Goal: Task Accomplishment & Management: Use online tool/utility

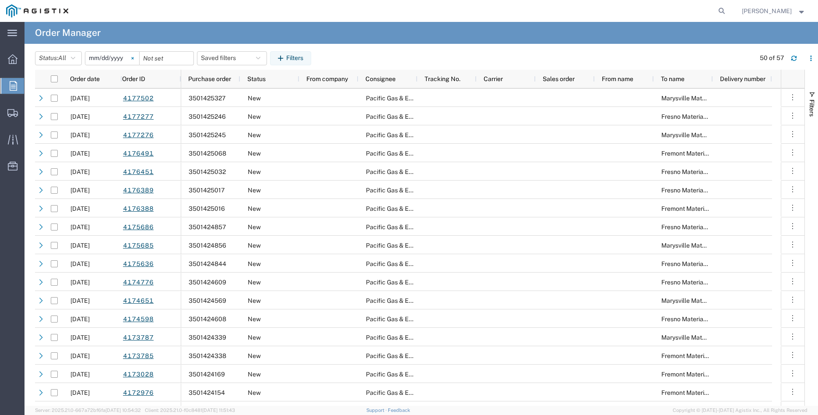
click at [134, 59] on icon at bounding box center [132, 58] width 2 height 2
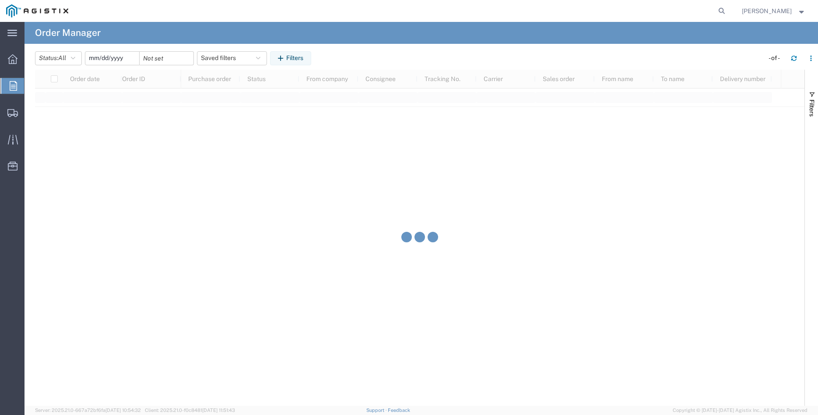
click at [110, 61] on input "date" at bounding box center [112, 58] width 54 height 13
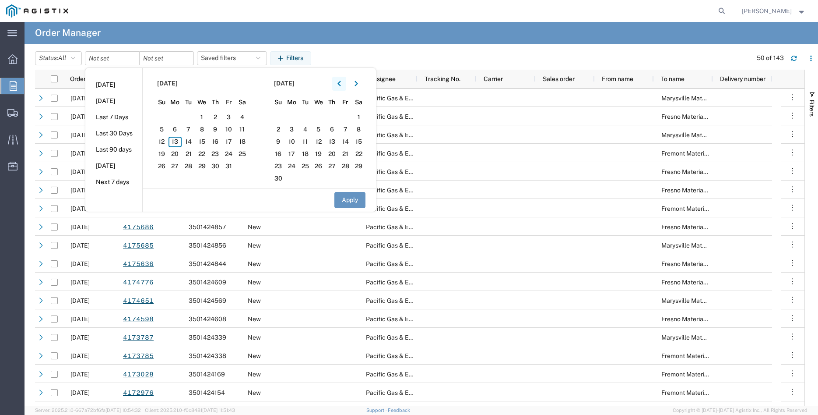
click at [339, 77] on button "button" at bounding box center [339, 84] width 14 height 14
click at [339, 81] on button "button" at bounding box center [339, 84] width 14 height 14
click at [215, 153] on span "26" at bounding box center [216, 154] width 14 height 11
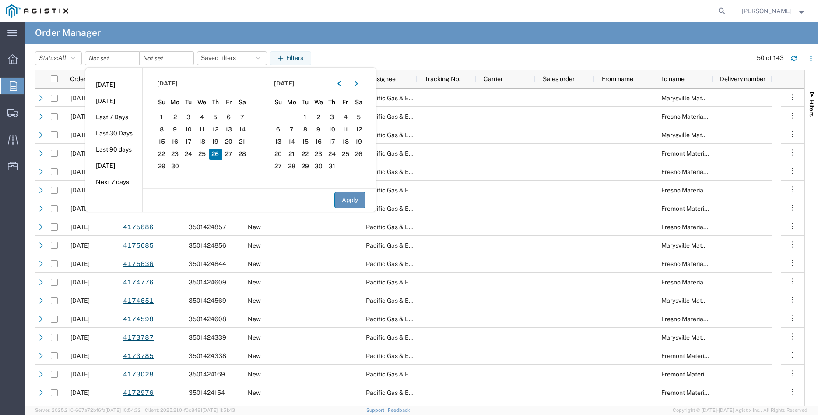
click at [347, 200] on button "Apply" at bounding box center [349, 200] width 31 height 16
type input "[DATE]"
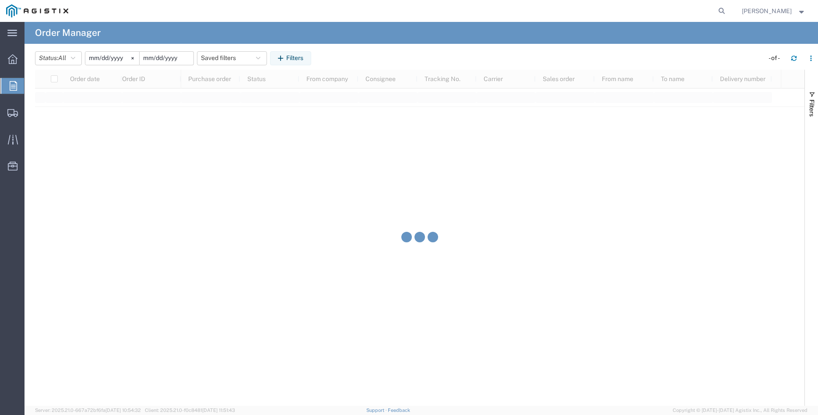
click at [165, 60] on input "date" at bounding box center [167, 58] width 54 height 13
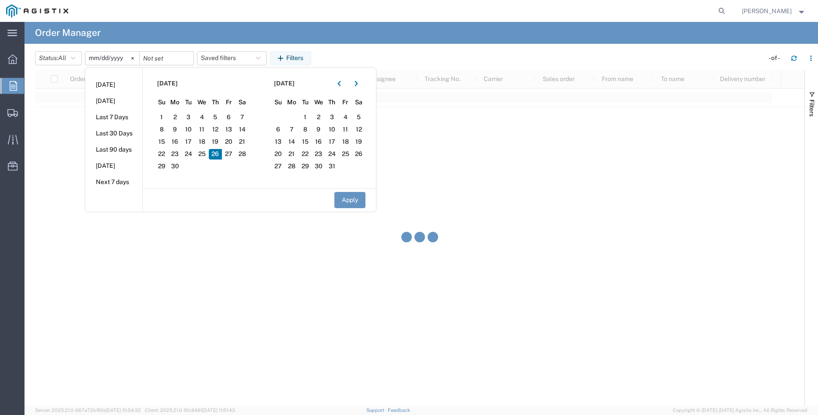
click at [219, 155] on span "26" at bounding box center [216, 154] width 14 height 11
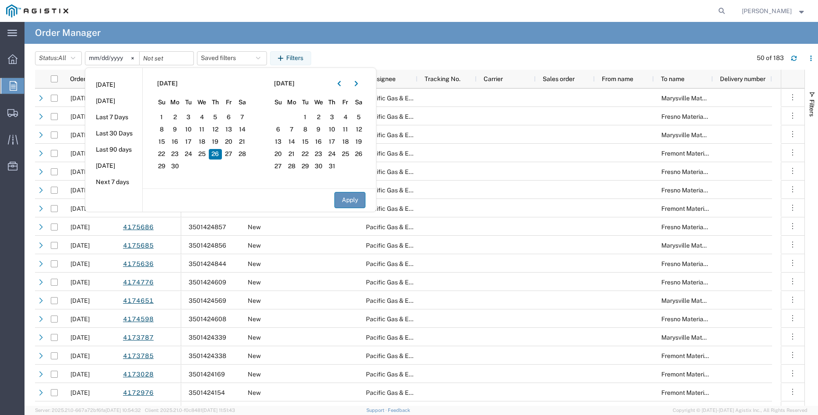
click at [348, 203] on button "Apply" at bounding box center [349, 200] width 31 height 16
type input "[DATE]"
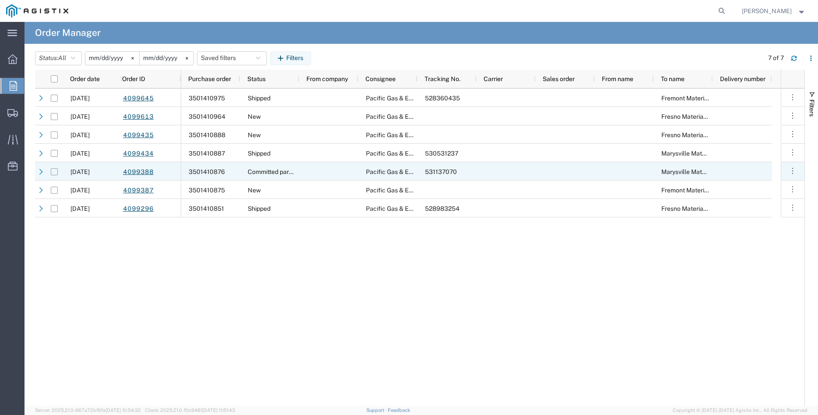
click at [54, 172] on input "Press Space to toggle row selection (unchecked)" at bounding box center [54, 171] width 7 height 7
checkbox input "true"
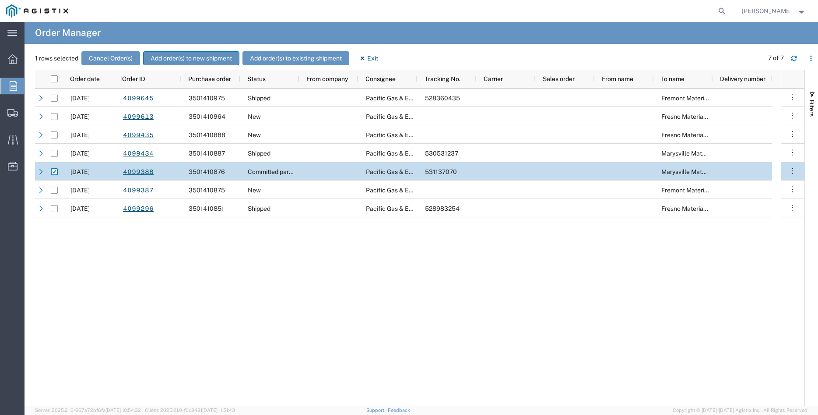
click at [196, 56] on button "Add order(s) to new shipment" at bounding box center [191, 58] width 96 height 14
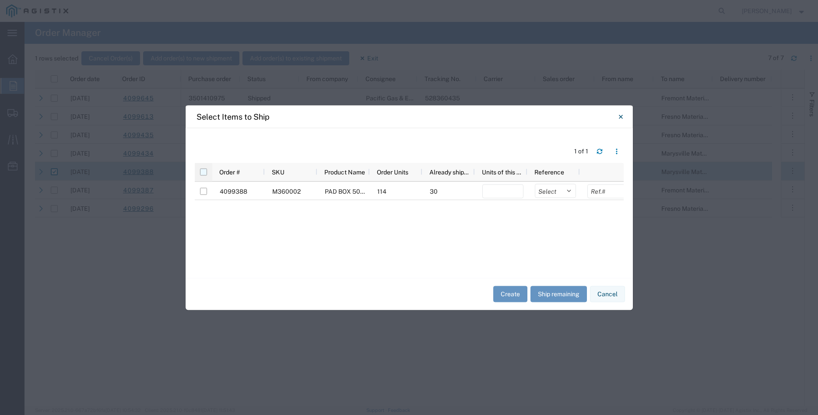
click at [205, 174] on input "checkbox" at bounding box center [203, 171] width 7 height 7
checkbox input "true"
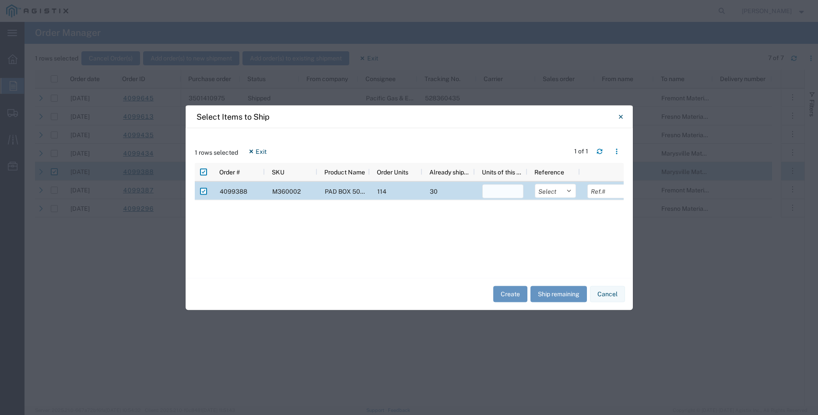
click at [495, 191] on input "number" at bounding box center [502, 191] width 41 height 14
type input "30"
click at [535, 183] on select "Select Purchase Order Delivery Number" at bounding box center [555, 190] width 41 height 14
select select "PURCHORD"
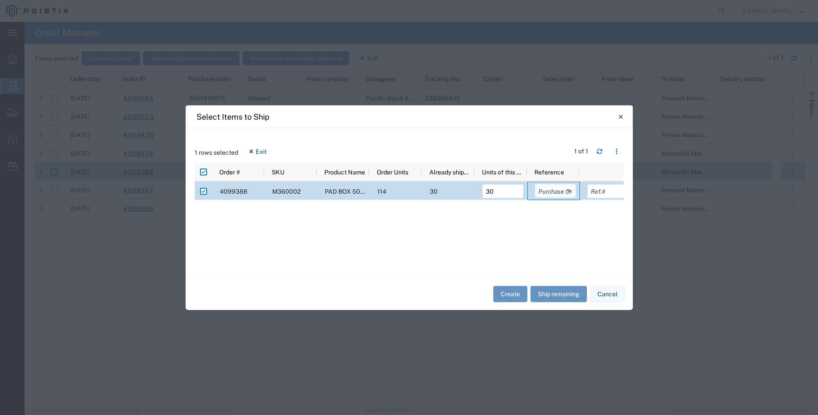
click option "Purchase Order" at bounding box center [0, 0] width 0 height 0
click at [594, 193] on input "text" at bounding box center [607, 191] width 41 height 14
type input "22020.00"
click at [600, 242] on div "4099388 M360002 PAD BOX 50" X 52" X 18" 2-WIRE XFMR 114 30 30 Select Purchase O…" at bounding box center [409, 224] width 429 height 87
click at [508, 294] on button "Create" at bounding box center [510, 294] width 34 height 16
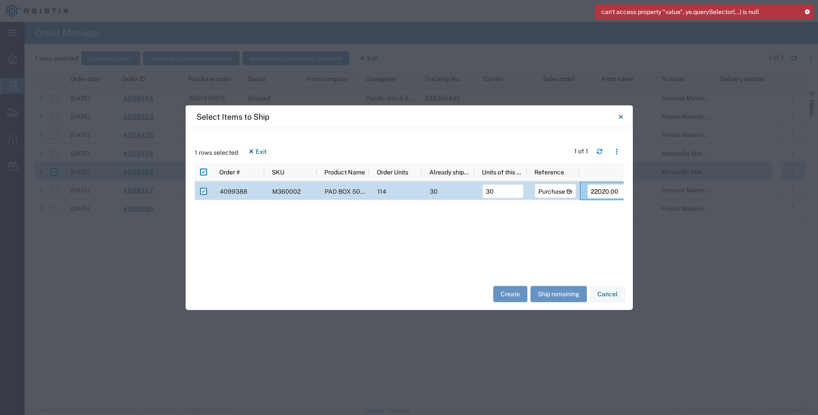
click at [808, 14] on div "can't access property "value", ye.querySelector(...) is null" at bounding box center [704, 11] width 219 height 15
click at [807, 12] on icon at bounding box center [807, 11] width 6 height 5
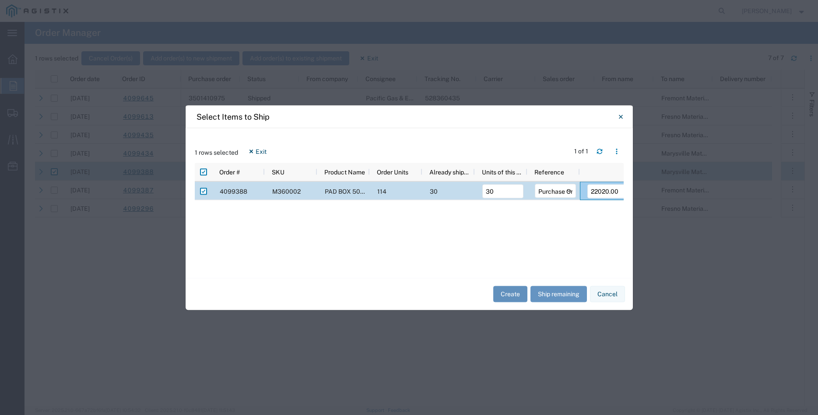
click at [516, 295] on button "Create" at bounding box center [510, 294] width 34 height 16
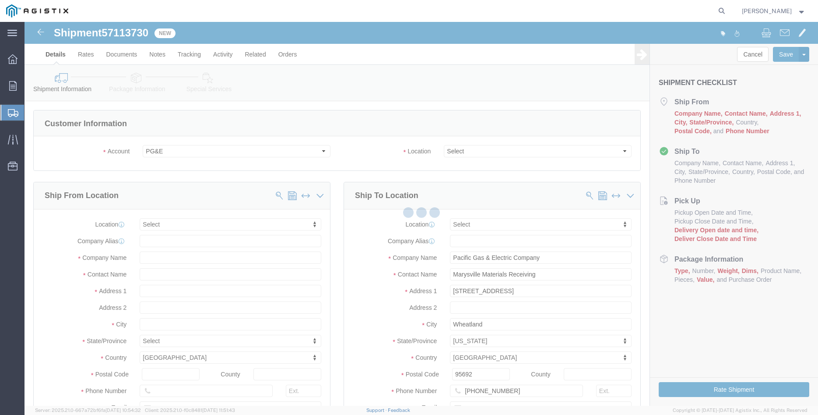
select select
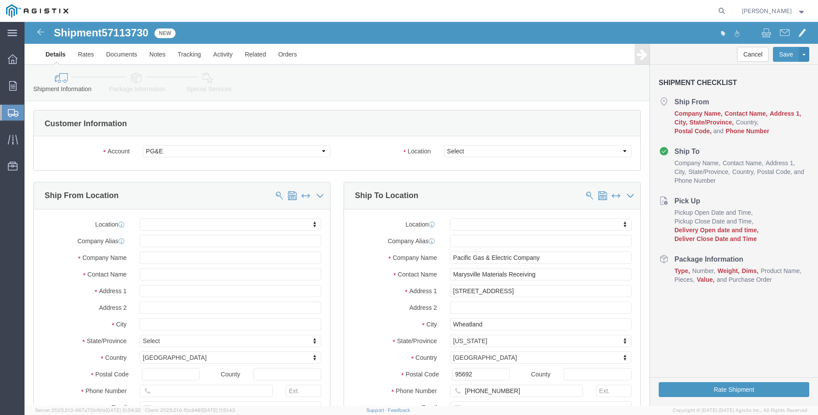
click select "Select All Others [GEOGRAPHIC_DATA] [GEOGRAPHIC_DATA] [GEOGRAPHIC_DATA] [GEOGRA…"
select select "19996"
click option "Wheatland [GEOGRAPHIC_DATA]"
click body "Shipment 57113730 New Details Rates Documents Notes Tracking Activity Related O…"
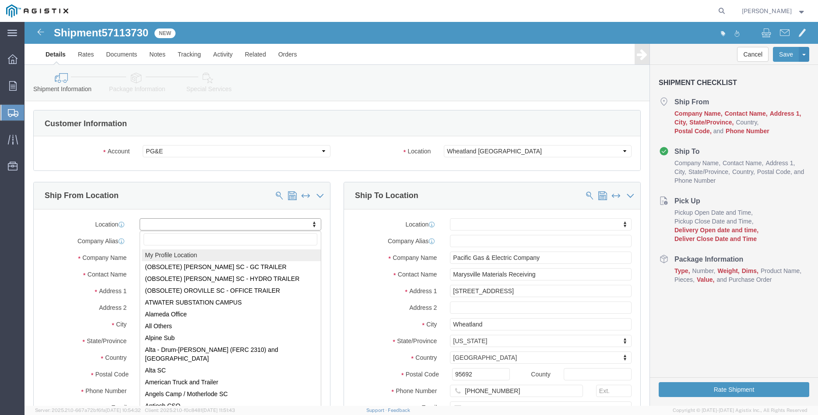
select select "MYPROFILE"
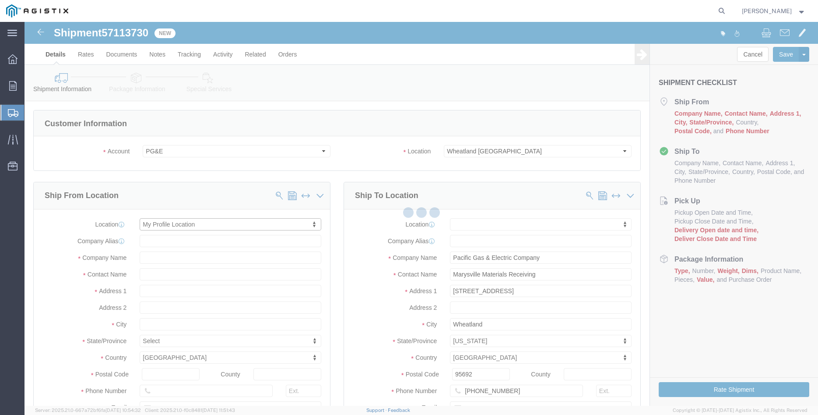
type input "305 [PERSON_NAME] DANCER DR"
type input "95377"
type input "[PHONE_NUMBER]"
type input "[PERSON_NAME][EMAIL_ADDRESS][DOMAIN_NAME]"
checkbox input "true"
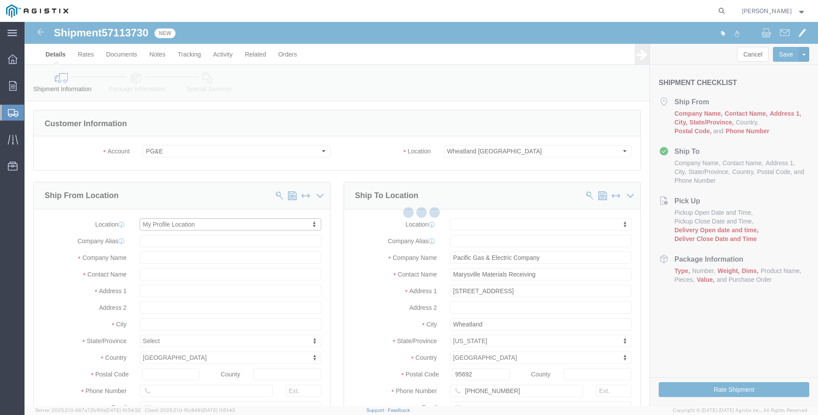
type input "[PERSON_NAME] Iron Works Inc"
type input "[PERSON_NAME]"
select select "CA"
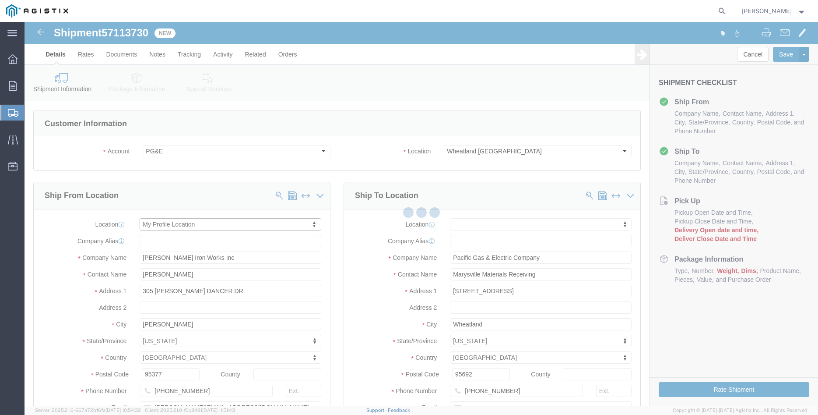
click div "Ship From Location Location My Profile Location My Profile Location (OBSOLETE) …"
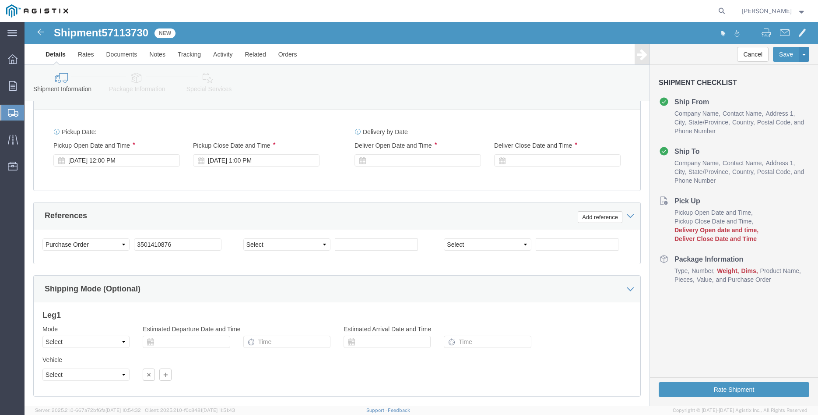
scroll to position [536, 0]
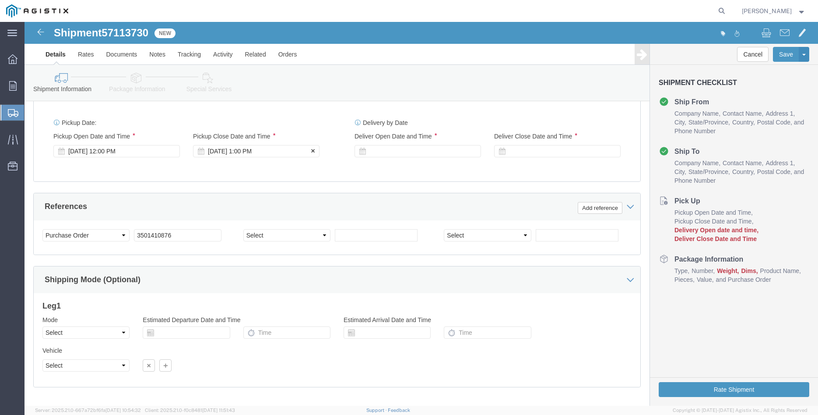
click div "[DATE] 1:00 PM"
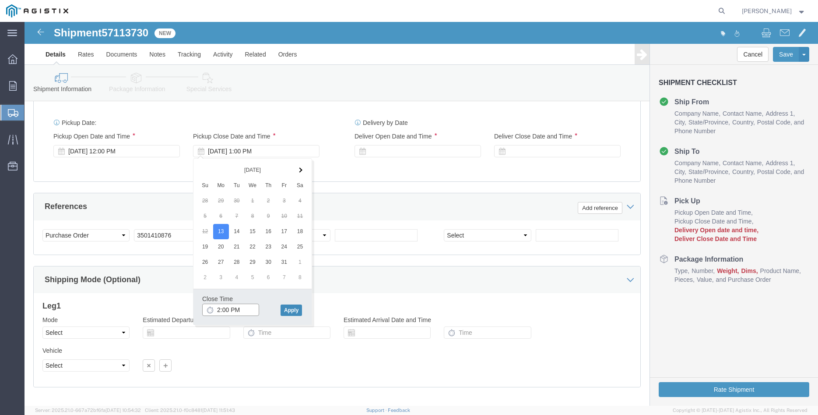
type input "2:00 PM"
click button "Apply"
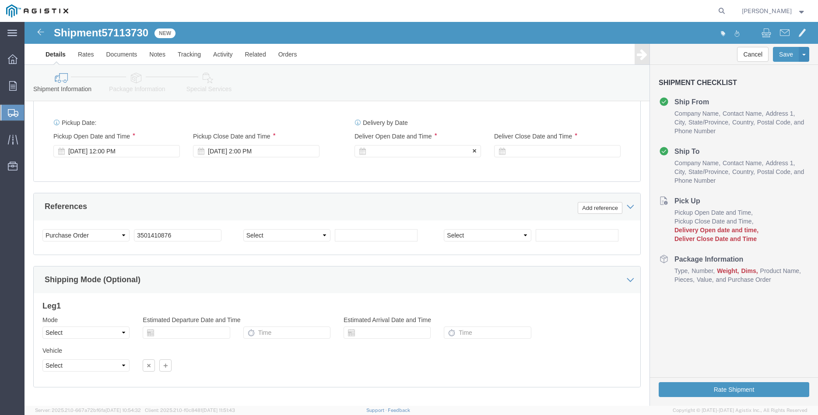
click div
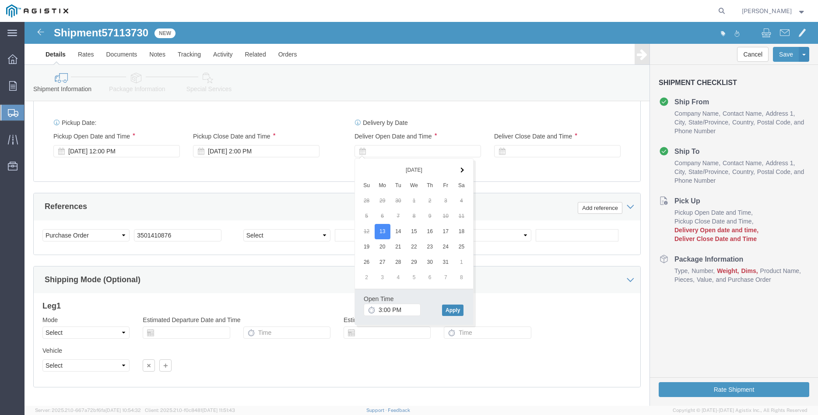
click button "Apply"
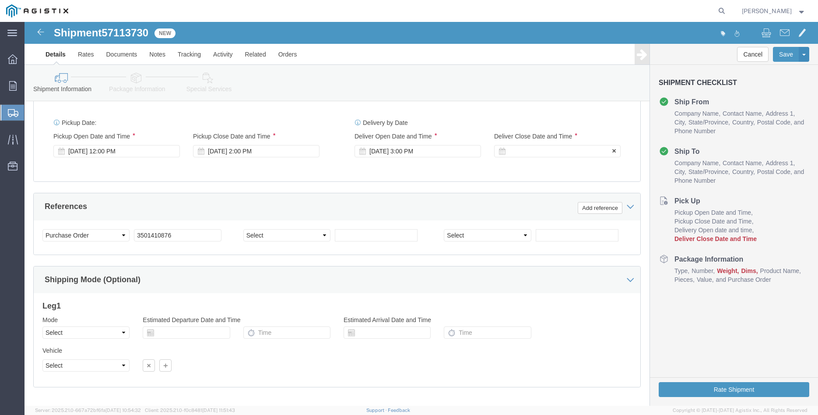
click div
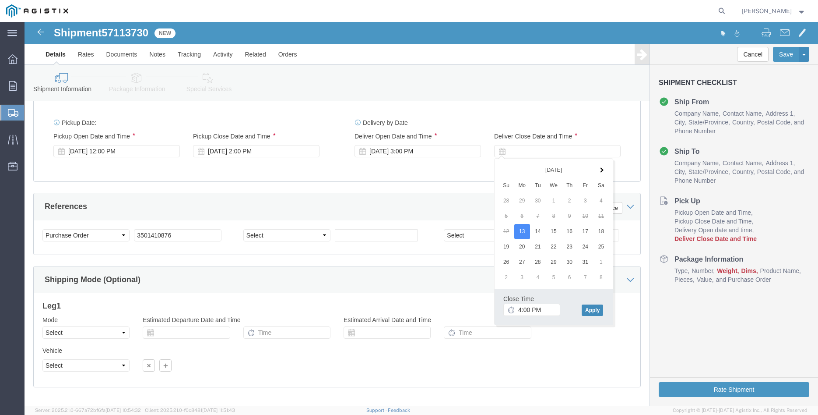
click button "Apply"
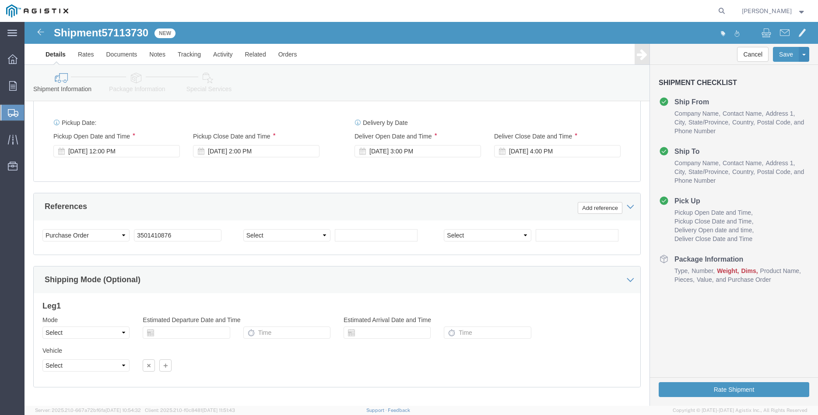
click div "Please fix the following errors Customer Information Account Select [PERSON_NAM…"
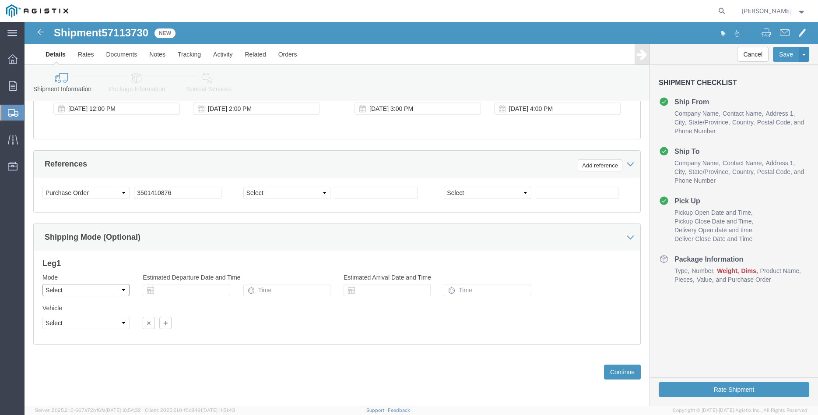
click select "Select Air Less than Truckload Multi-Leg Ocean Freight Rail Small Parcel Truckl…"
select select "TL"
click option "Truckload"
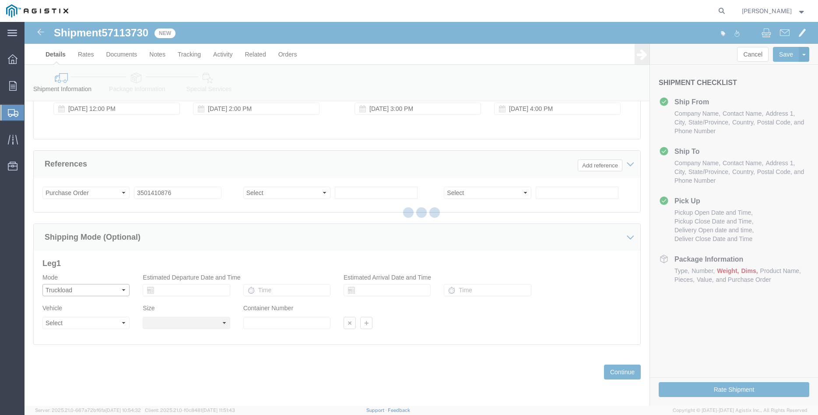
select select
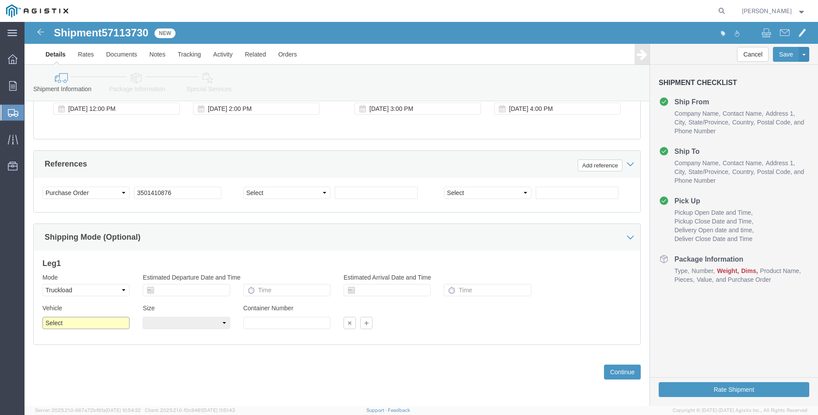
click select "Select 1-Ton (PSS) 10 Wheel 10 Yard Dump Truck 20 Yard Dump Truck Bobtail Botto…"
select select "FLBD"
click option "Flat Bed"
click select "Select 35 Feet 20 Feet 28 Feet 53 Feet 40 Feet 48 Feet"
select select "48FT"
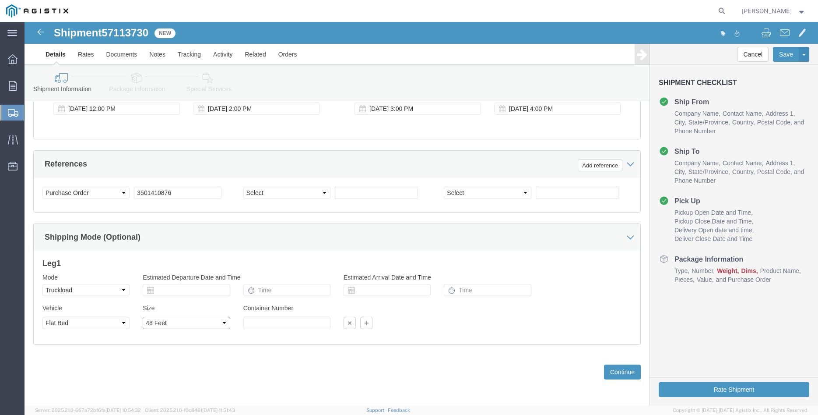
click option "48 Feet"
click div "Previous Continue"
click button "Continue"
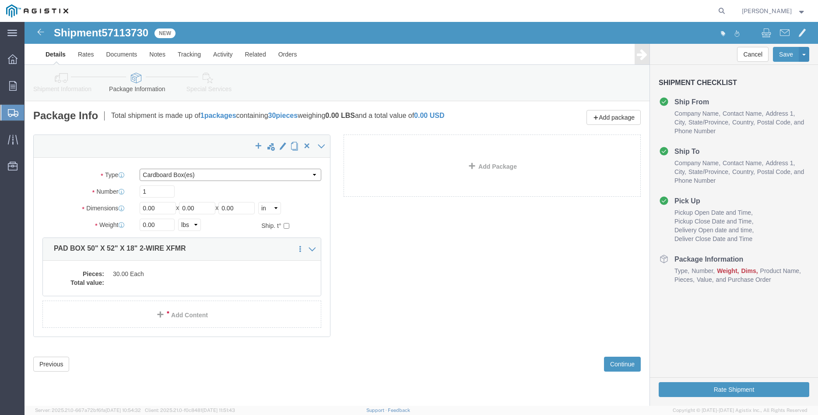
click select "Select Bulk Bundle(s) Cardboard Box(es) Carton(s) Crate(s) Drum(s) (Fiberboard)…"
select select "PONS"
click option "Pallet(s) Oversized (Not Stackable)"
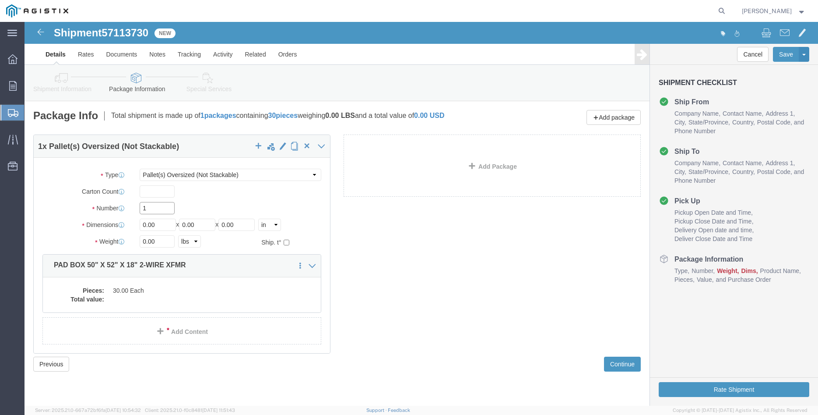
click input "1"
type input "10"
type input "64"
type input "66"
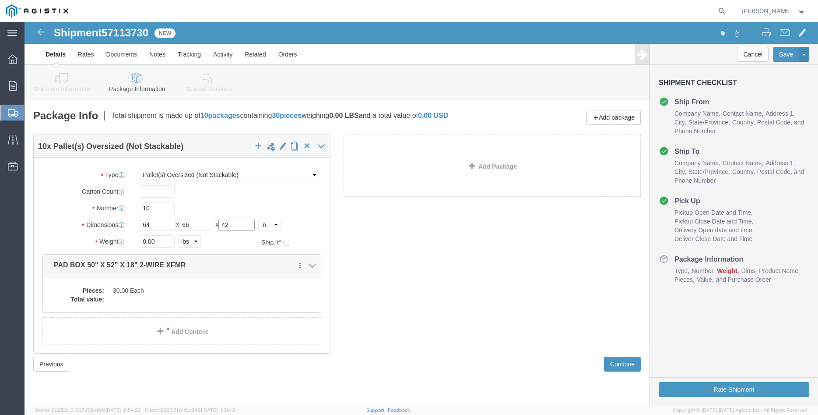
type input "42"
type input "17000"
click label "Number"
click dd "30.00 Each"
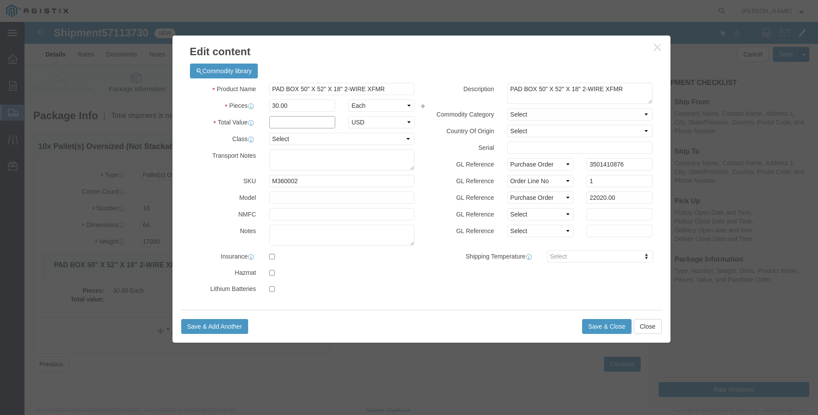
click input "text"
type input "22020.00"
click select "Select 50 55 60 65 70 85 92.5 100 125 175 250 300 400"
select select "100"
click option "100"
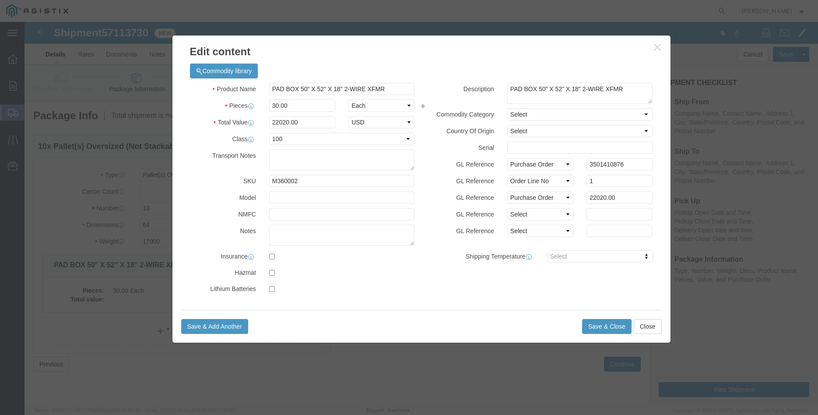
click label "GL Reference"
click button "Save & Close"
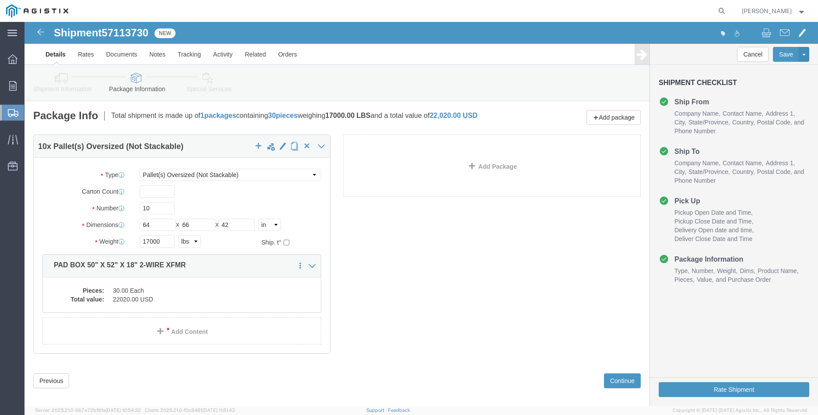
scroll to position [15, 0]
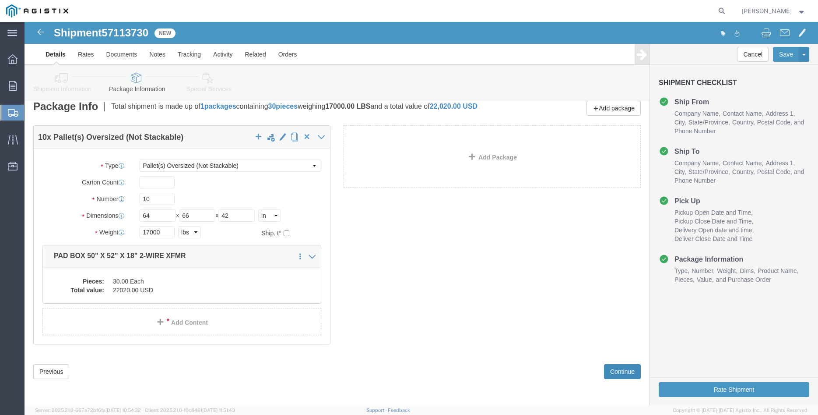
click button "Continue"
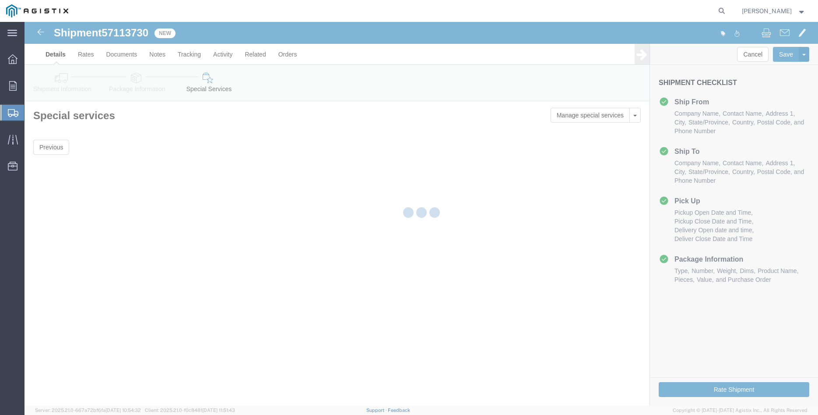
scroll to position [0, 0]
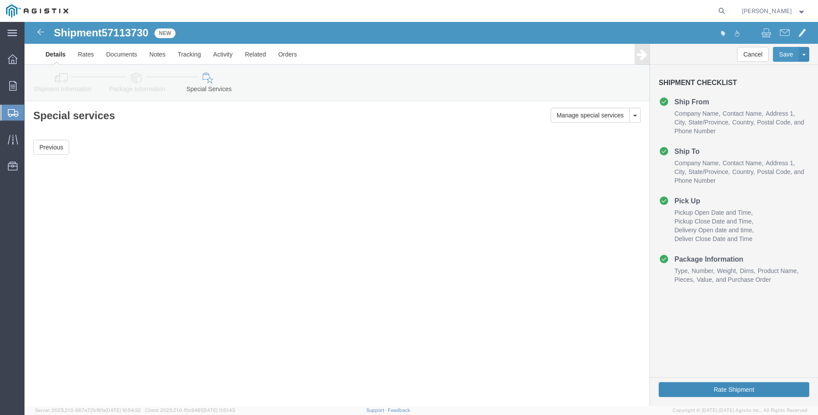
click button "Rate Shipment"
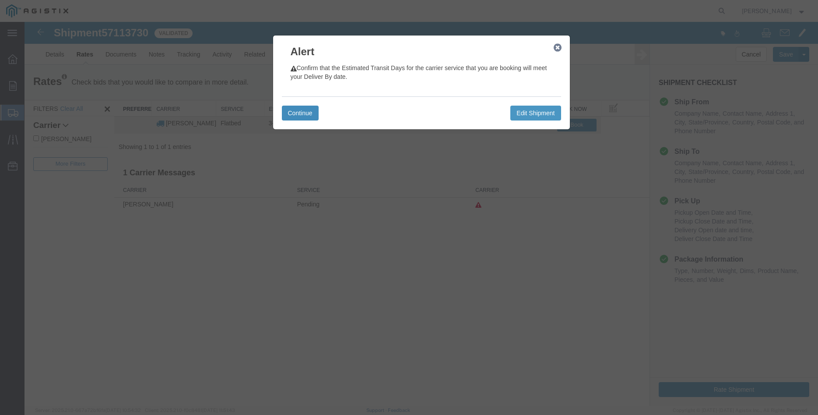
click at [297, 112] on button "Continue" at bounding box center [300, 112] width 37 height 15
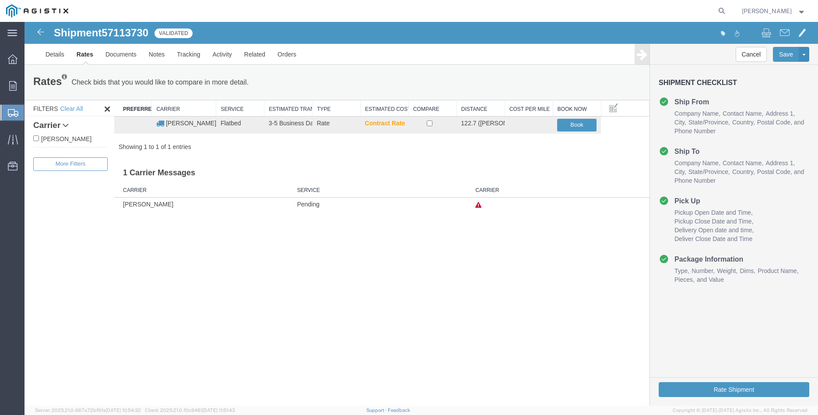
click at [63, 139] on label "[PERSON_NAME]" at bounding box center [70, 139] width 74 height 10
click at [39, 139] on input "[PERSON_NAME]" at bounding box center [36, 138] width 6 height 6
checkbox input "true"
click at [426, 122] on td at bounding box center [432, 124] width 48 height 17
click at [432, 123] on input "checkbox" at bounding box center [430, 123] width 6 height 6
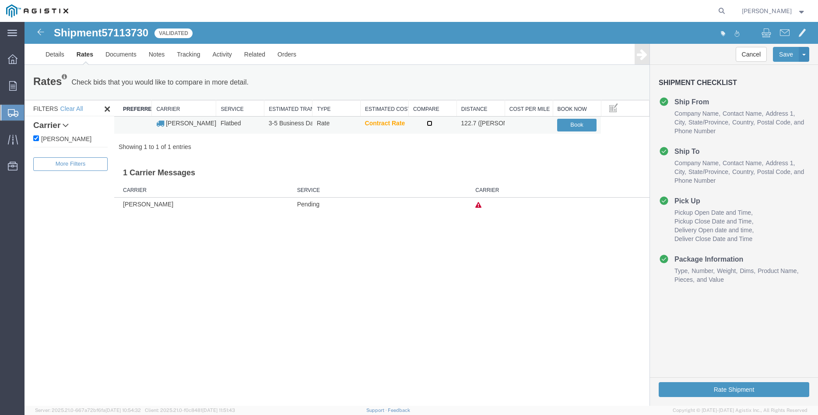
checkbox input "true"
click at [589, 127] on button "Book" at bounding box center [576, 125] width 39 height 13
